Goal: Task Accomplishment & Management: Use online tool/utility

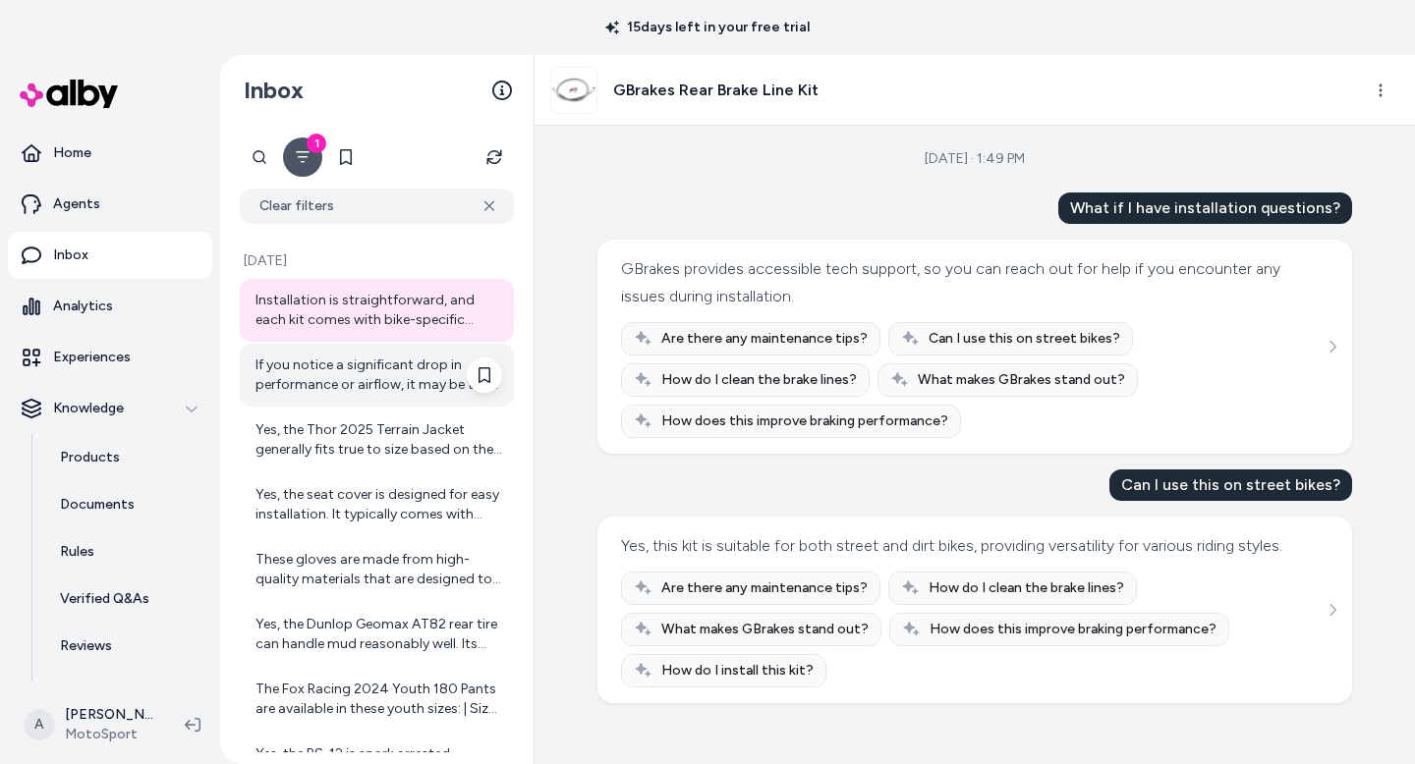
click at [384, 359] on div "If you notice a significant drop in performance or airflow, it may be time to r…" at bounding box center [378, 375] width 247 height 39
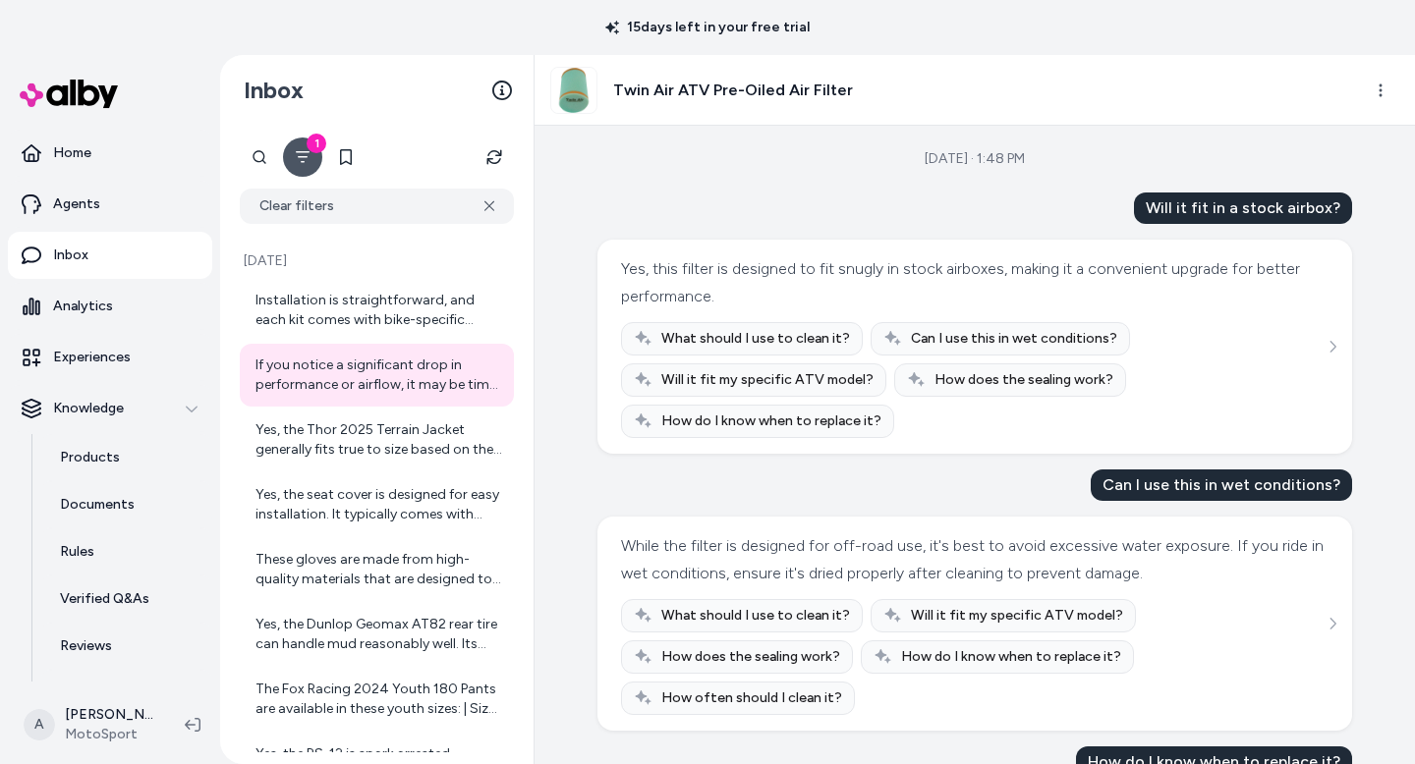
click at [301, 160] on icon "Filter" at bounding box center [303, 157] width 16 height 16
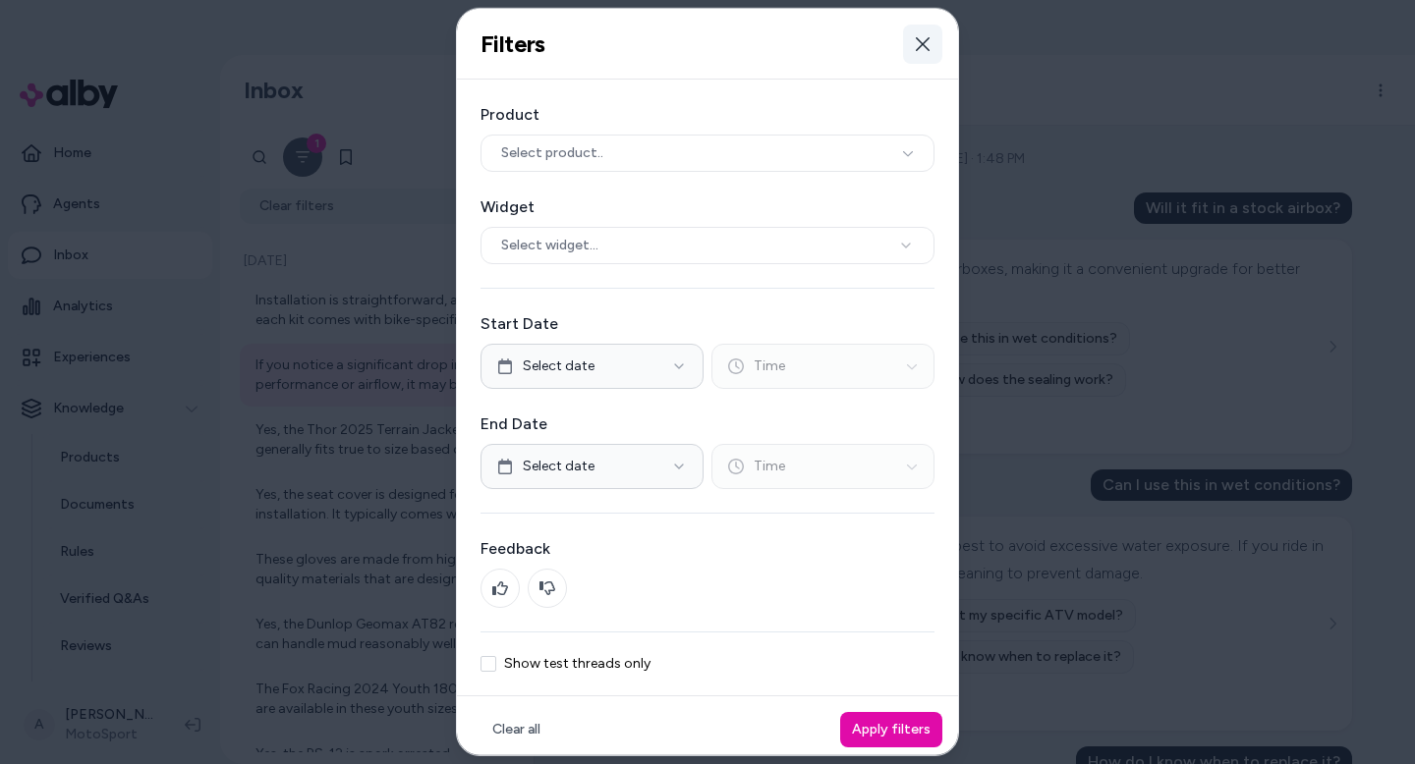
click at [925, 42] on icon "button" at bounding box center [923, 43] width 16 height 16
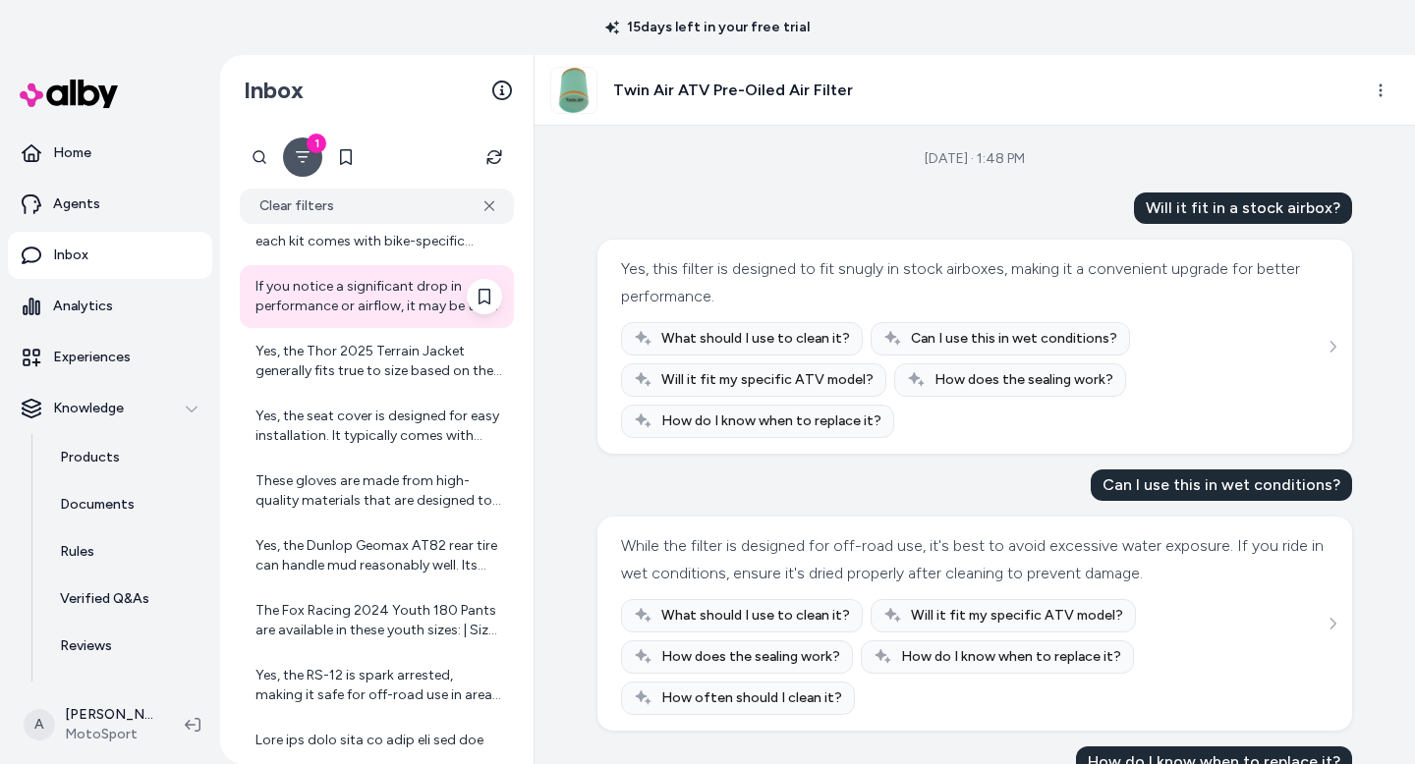
scroll to position [99, 0]
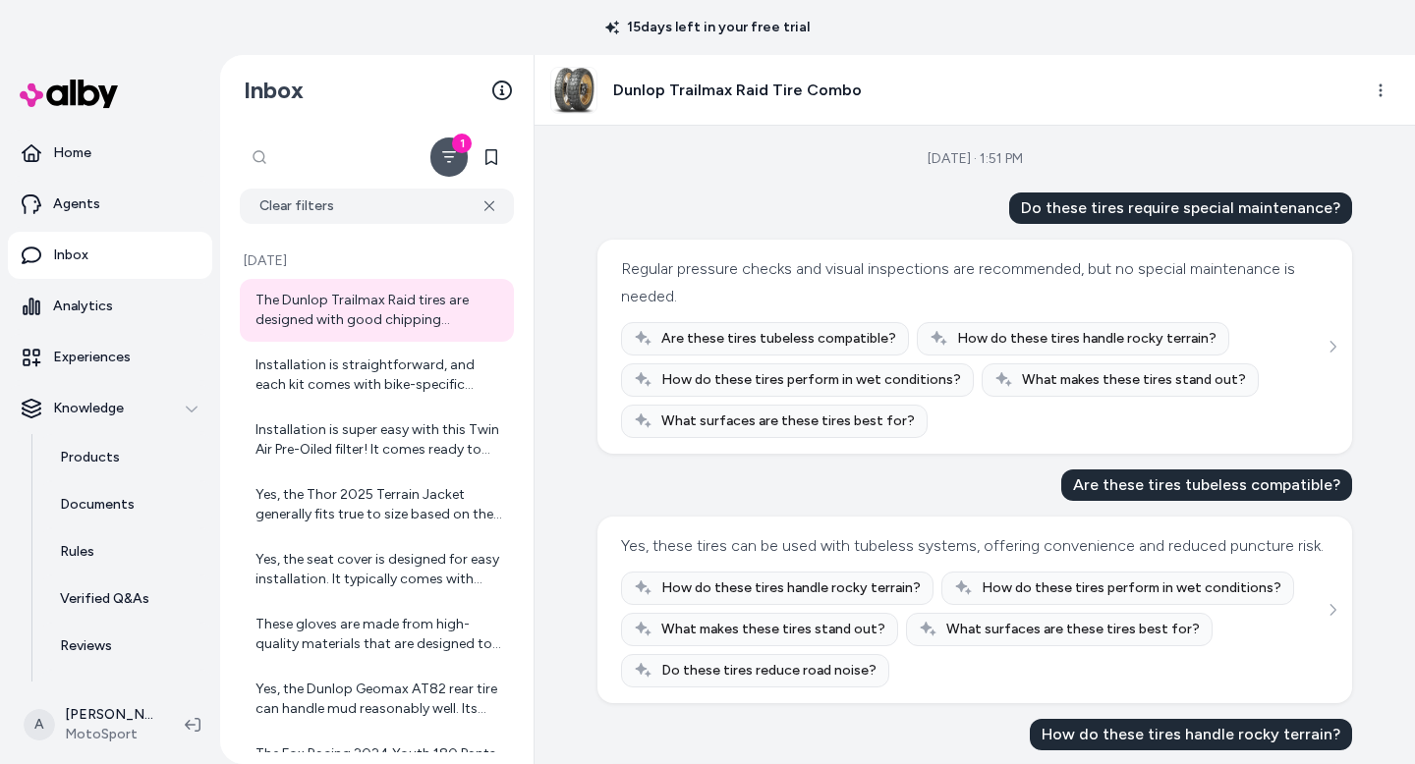
click at [259, 159] on div at bounding box center [333, 157] width 187 height 39
click at [296, 151] on input "text" at bounding box center [333, 157] width 187 height 39
paste input "**********"
type input "**********"
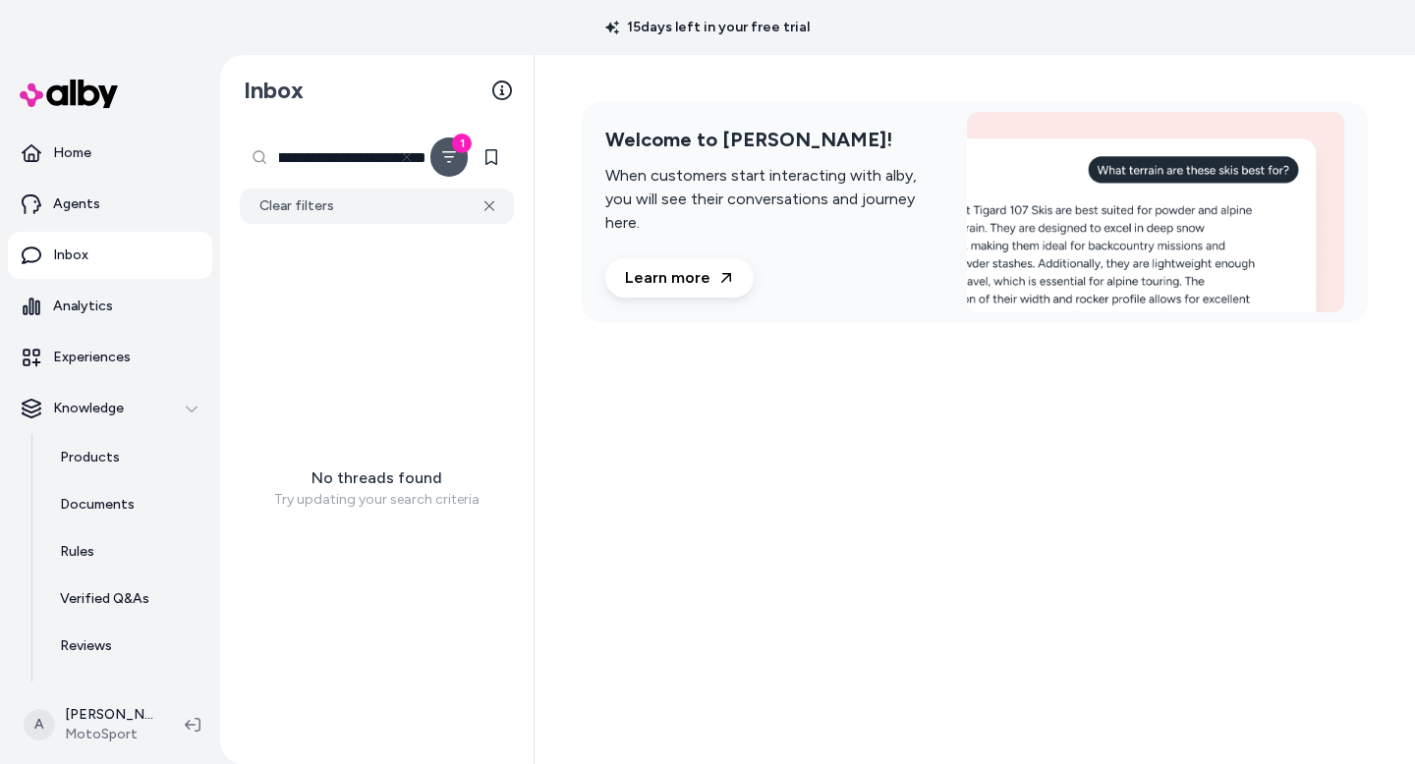
click at [287, 168] on input "**********" at bounding box center [333, 157] width 187 height 39
click at [296, 152] on input "**********" at bounding box center [333, 157] width 187 height 39
click at [653, 367] on div "Welcome to alby! When customers start interacting with alby, you will see their…" at bounding box center [974, 212] width 880 height 314
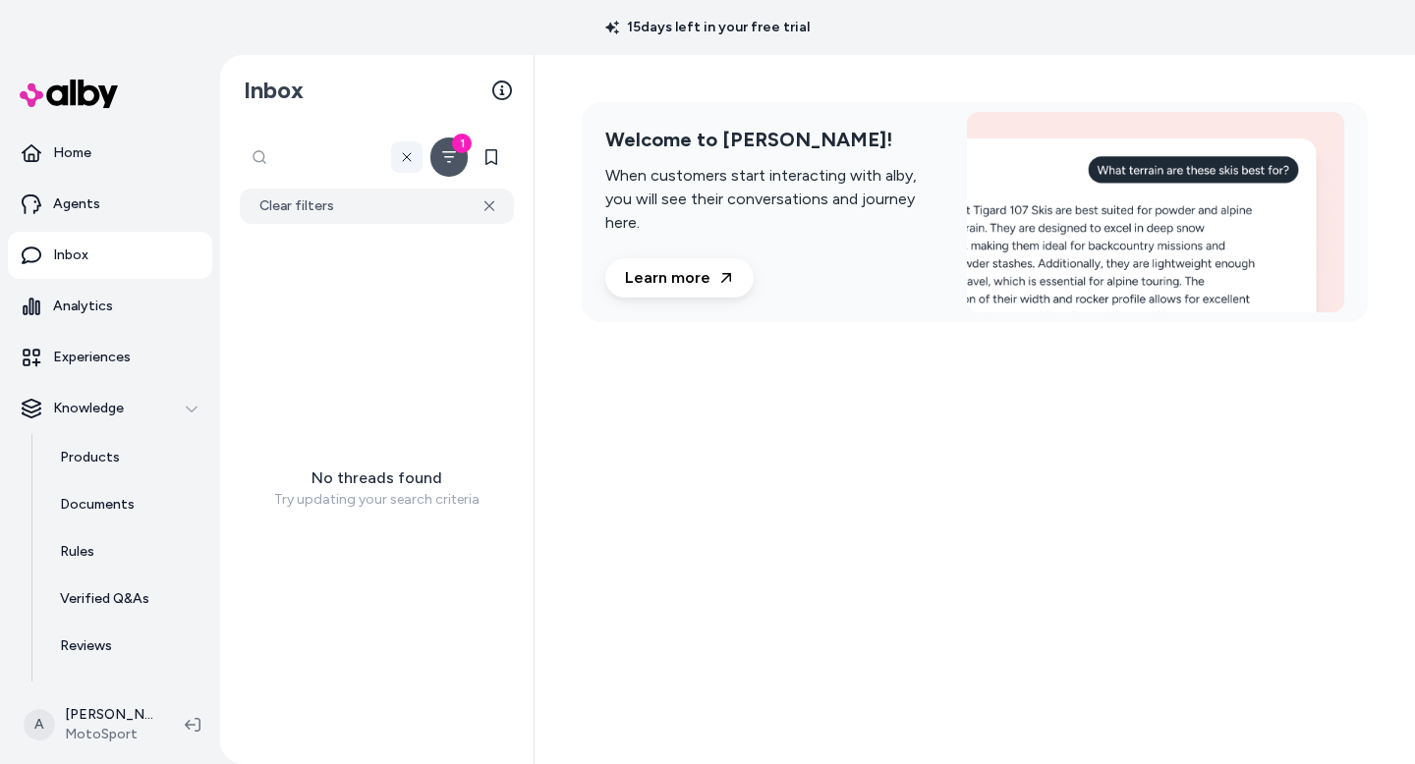
click at [407, 154] on icon at bounding box center [407, 157] width 16 height 16
click at [593, 321] on div "Welcome to alby! When customers start interacting with alby, you will see their…" at bounding box center [974, 212] width 880 height 314
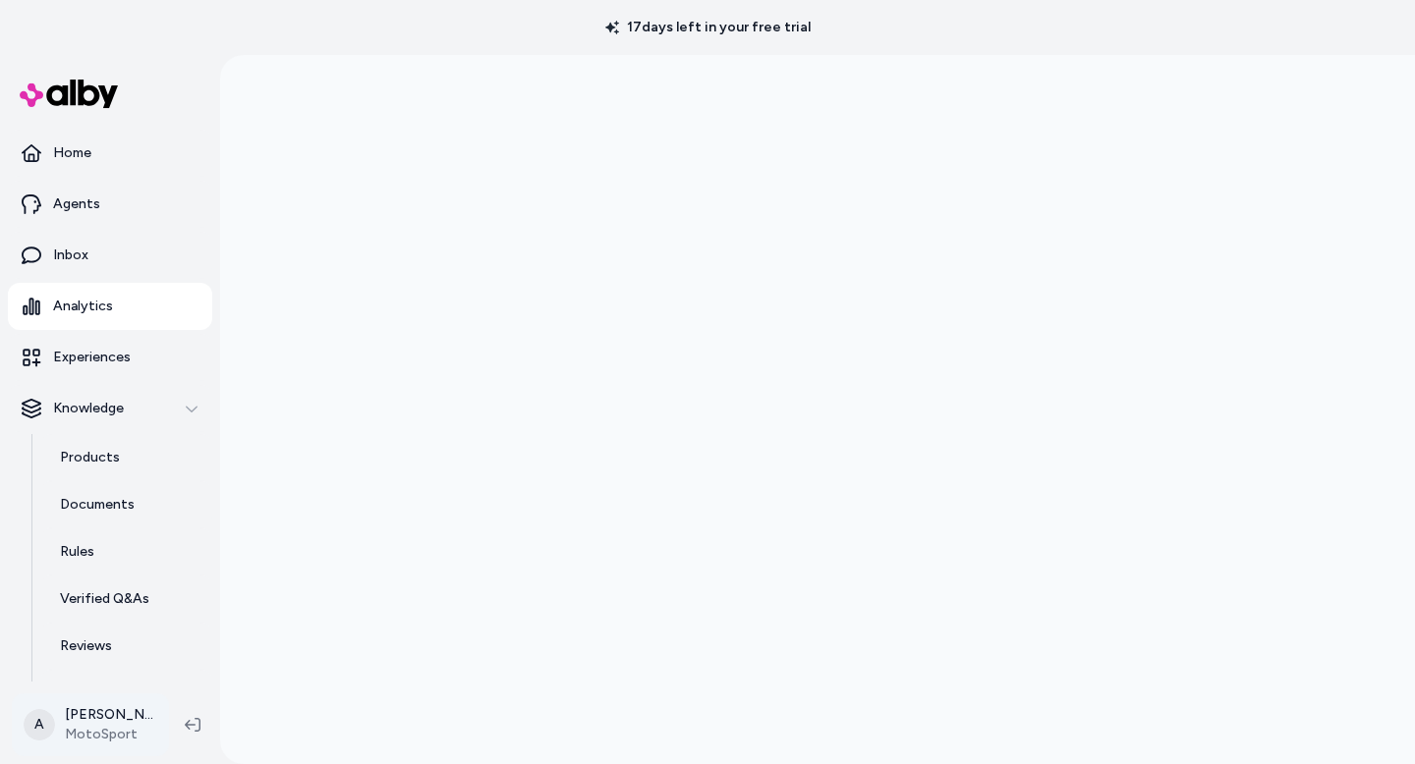
click at [130, 738] on html "17 days left in your free trial Home Agents Inbox Analytics Experiences Knowled…" at bounding box center [707, 382] width 1415 height 764
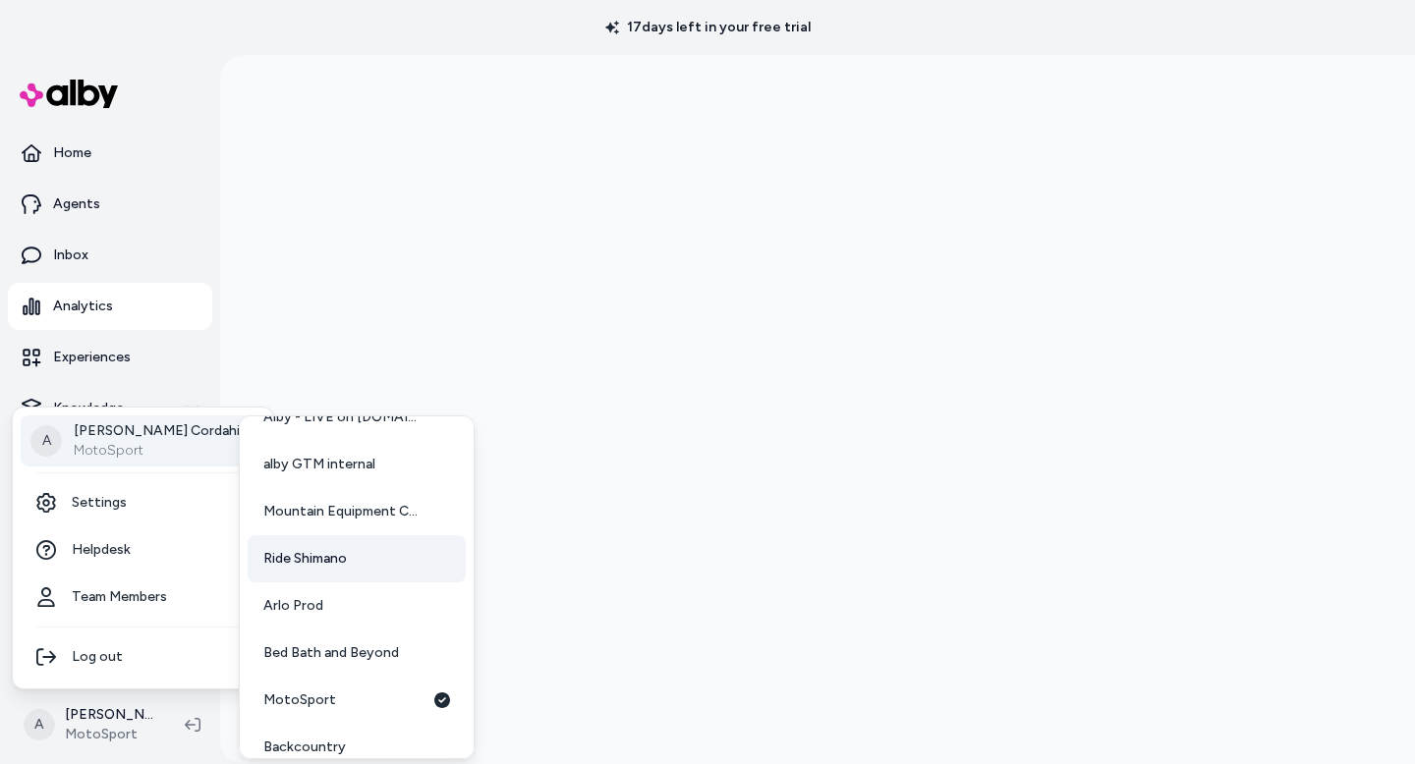
scroll to position [145, 0]
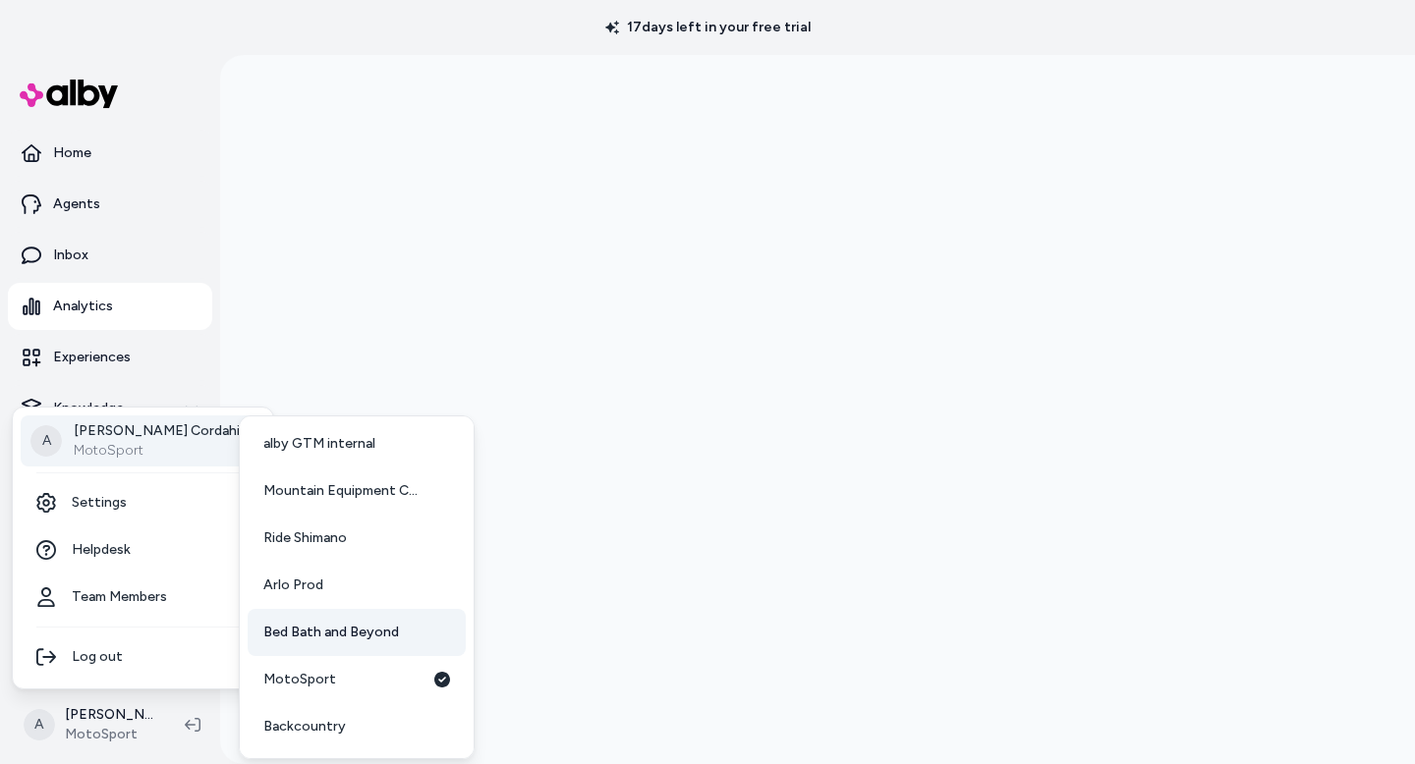
click at [362, 630] on span "Bed Bath and Beyond" at bounding box center [331, 633] width 136 height 20
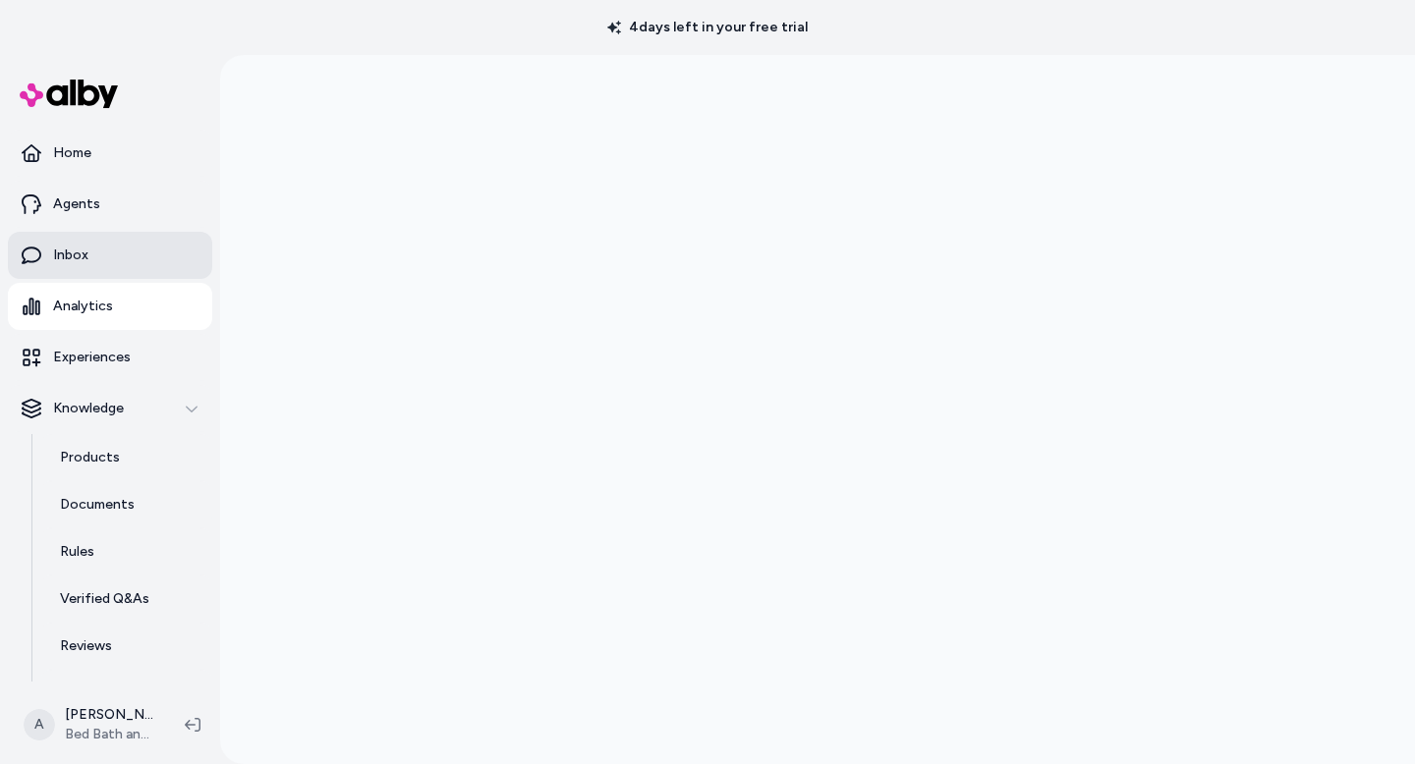
click at [75, 259] on p "Inbox" at bounding box center [70, 256] width 35 height 20
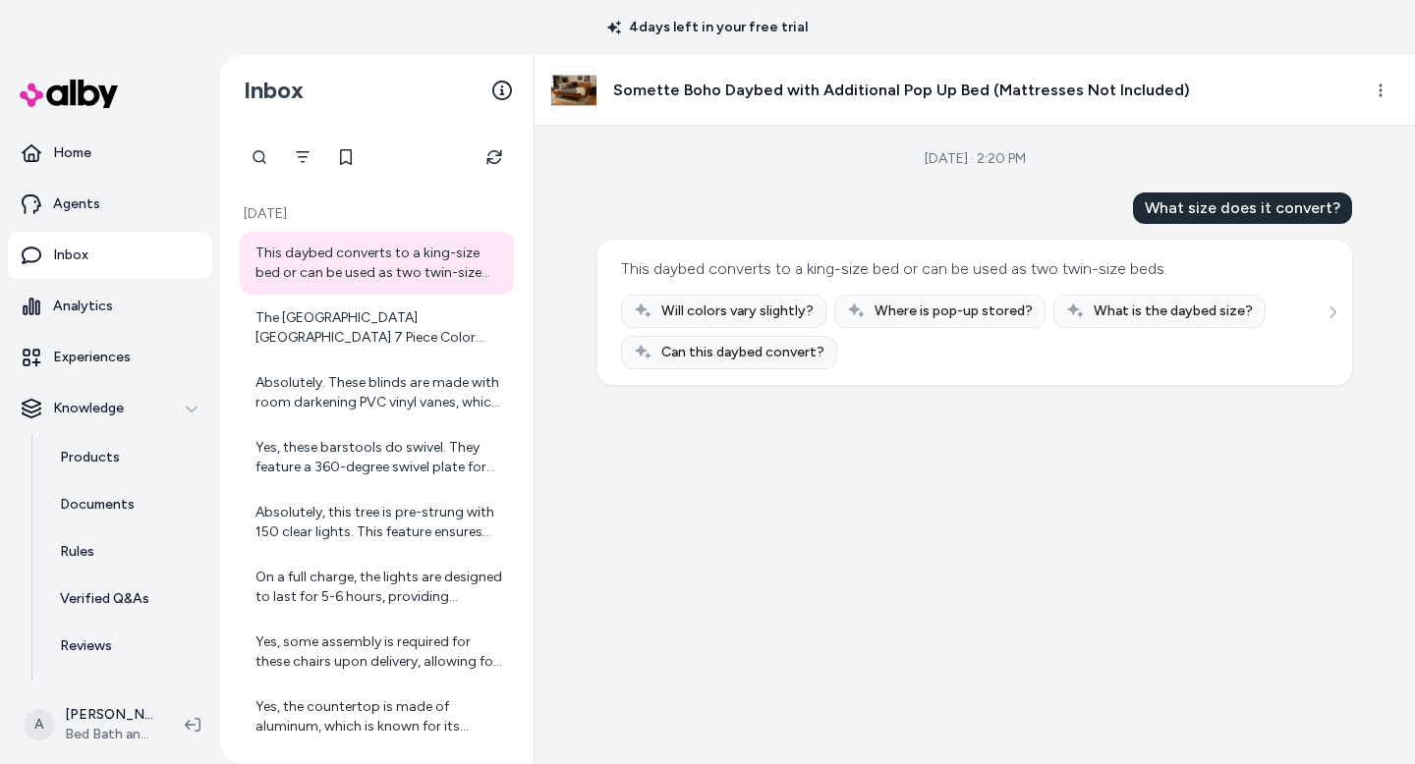
click at [774, 90] on h3 "Somette Boho Daybed with Additional Pop Up Bed (Mattresses Not Included)" at bounding box center [901, 91] width 577 height 24
click at [567, 89] on img at bounding box center [573, 90] width 45 height 45
click at [722, 89] on h3 "Somette Boho Daybed with Additional Pop Up Bed (Mattresses Not Included)" at bounding box center [901, 91] width 577 height 24
click at [1385, 90] on html "4 days left in your free trial Home Agents Inbox Analytics Experiences Knowledg…" at bounding box center [707, 382] width 1415 height 764
click at [1268, 198] on link "View product detail page" at bounding box center [1296, 197] width 215 height 31
